Goal: Browse casually: Explore the website without a specific task or goal

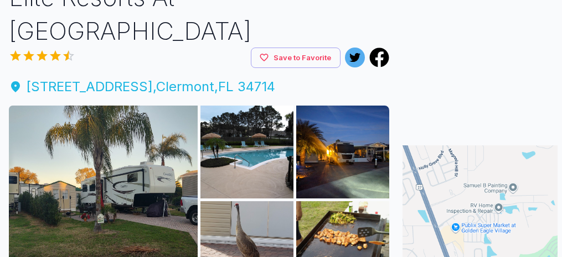
scroll to position [114, 0]
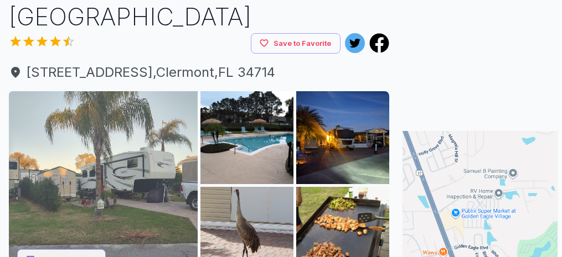
click at [162, 131] on img at bounding box center [103, 185] width 189 height 189
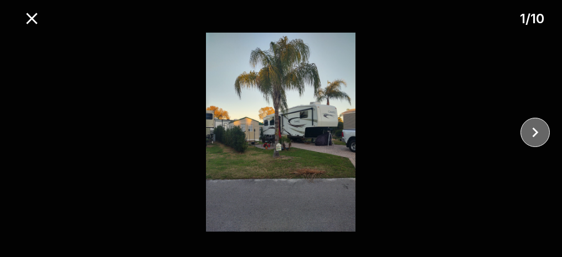
click at [532, 132] on icon "close" at bounding box center [535, 132] width 19 height 19
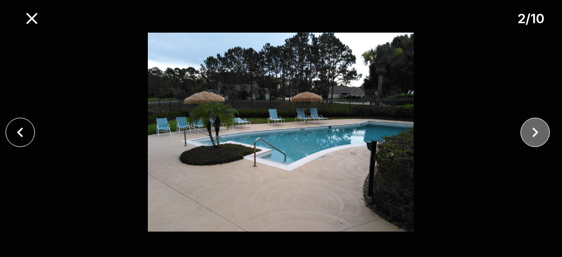
click at [532, 134] on icon "close" at bounding box center [535, 132] width 19 height 19
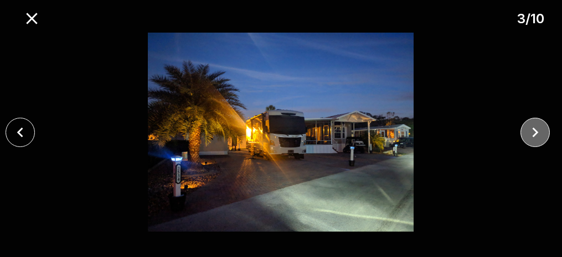
click at [532, 135] on icon "close" at bounding box center [535, 132] width 19 height 19
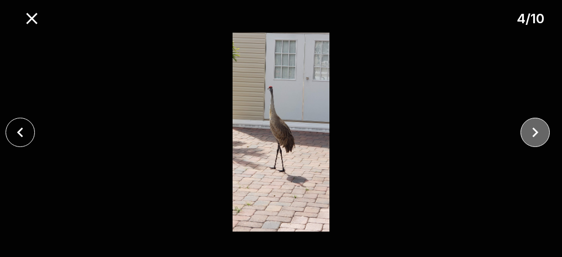
click at [532, 135] on icon "close" at bounding box center [535, 132] width 19 height 19
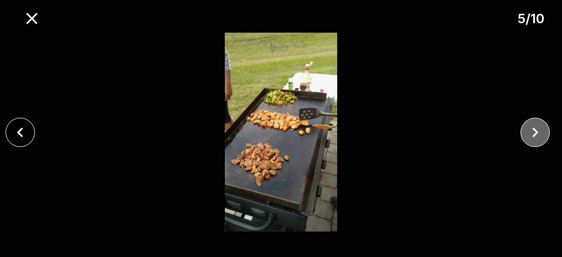
click at [532, 135] on icon "close" at bounding box center [535, 132] width 19 height 19
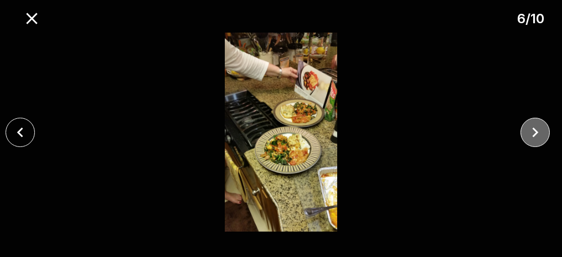
click at [531, 136] on icon "close" at bounding box center [535, 132] width 19 height 19
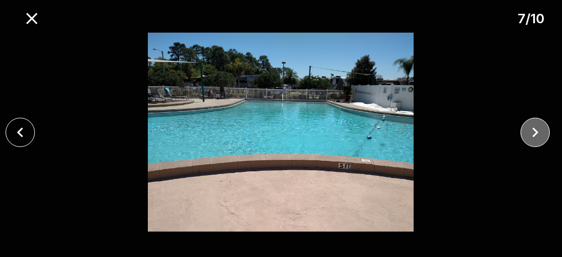
click at [531, 136] on icon "close" at bounding box center [535, 132] width 19 height 19
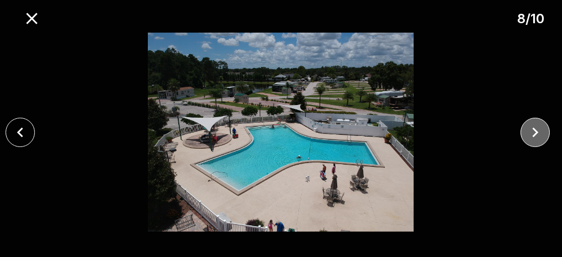
click at [531, 136] on icon "close" at bounding box center [535, 132] width 19 height 19
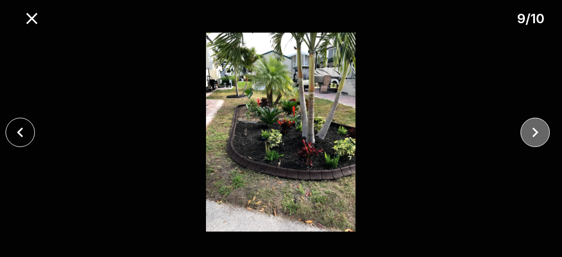
click at [531, 136] on icon "close" at bounding box center [535, 132] width 19 height 19
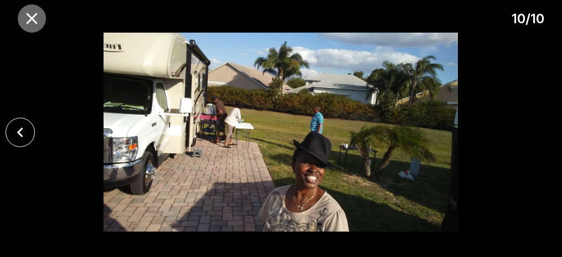
click at [30, 16] on icon "close" at bounding box center [31, 18] width 11 height 11
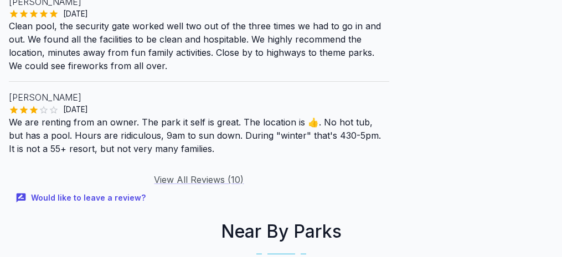
scroll to position [1169, 0]
